Goal: Task Accomplishment & Management: Use online tool/utility

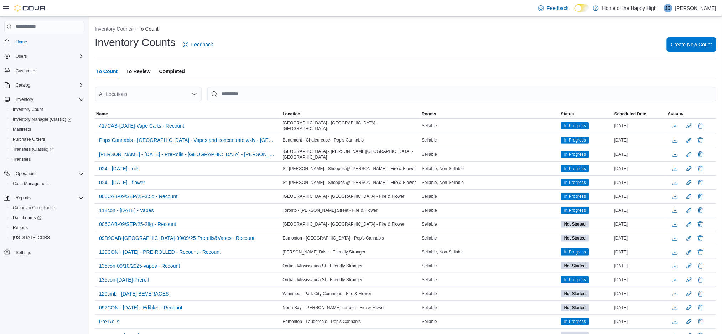
click at [136, 68] on span "To Review" at bounding box center [138, 71] width 24 height 14
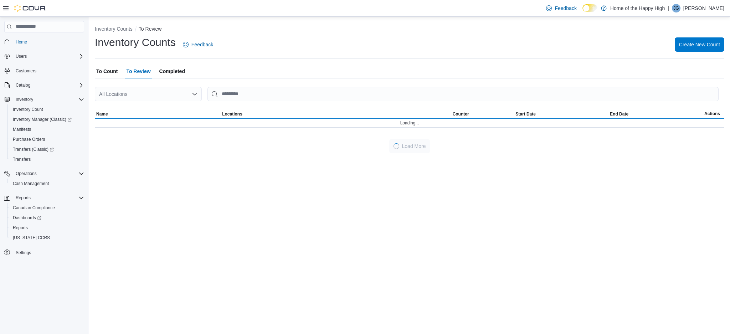
click at [103, 70] on span "To Count" at bounding box center [106, 71] width 21 height 14
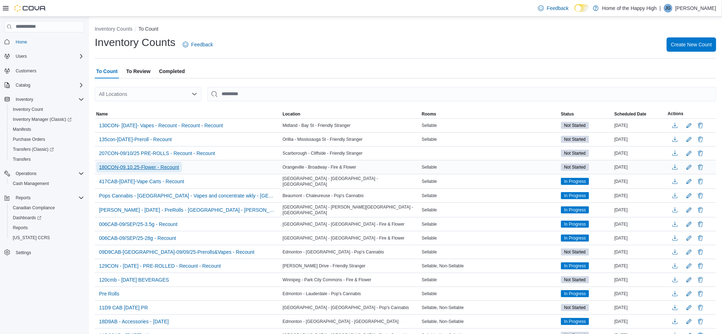
click at [177, 164] on span "180CON-09.10.25-Flower - Recount" at bounding box center [139, 167] width 80 height 7
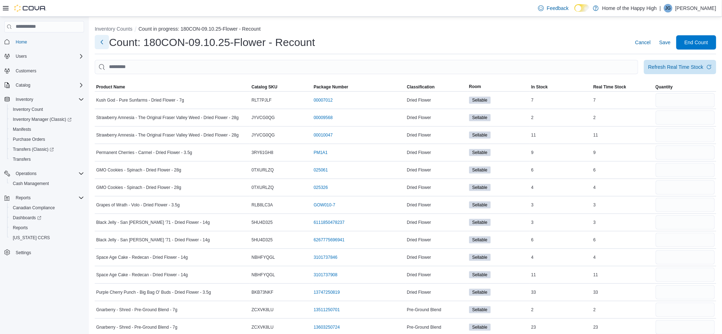
click at [98, 42] on button "Next" at bounding box center [102, 42] width 14 height 14
